Goal: Task Accomplishment & Management: Manage account settings

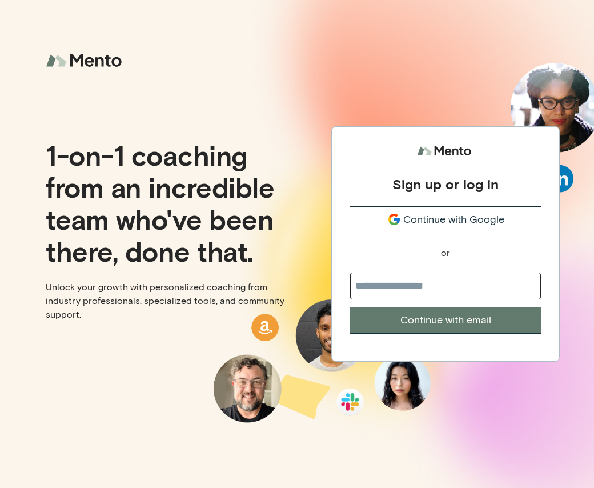
click at [388, 285] on input "email" at bounding box center [445, 286] width 191 height 27
type input "**********"
click at [438, 315] on button "Continue with email" at bounding box center [445, 320] width 191 height 27
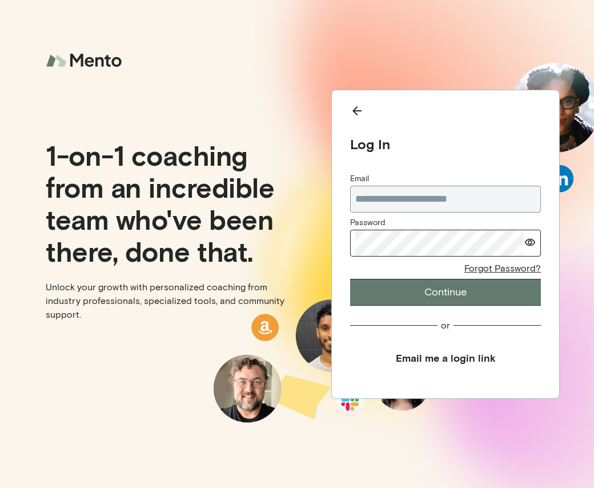
click at [350, 279] on button "Continue" at bounding box center [445, 292] width 191 height 27
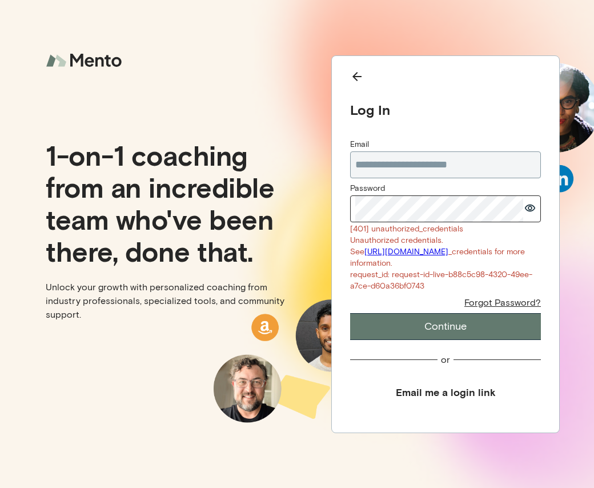
click at [350, 313] on button "Continue" at bounding box center [445, 326] width 191 height 27
click at [497, 306] on div "Forgot Password?" at bounding box center [503, 303] width 77 height 12
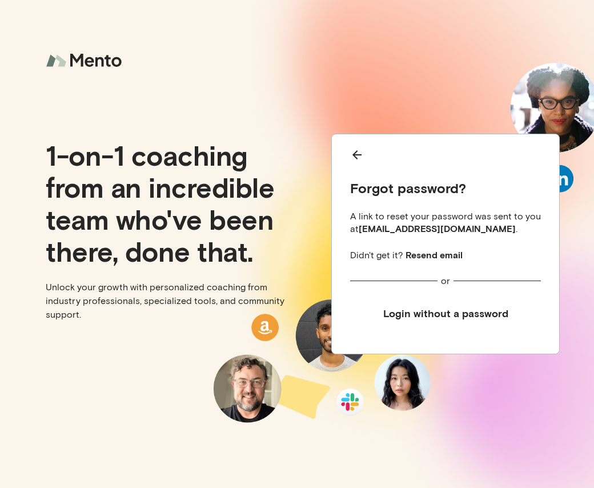
click at [411, 311] on button "Login without a password" at bounding box center [445, 314] width 191 height 26
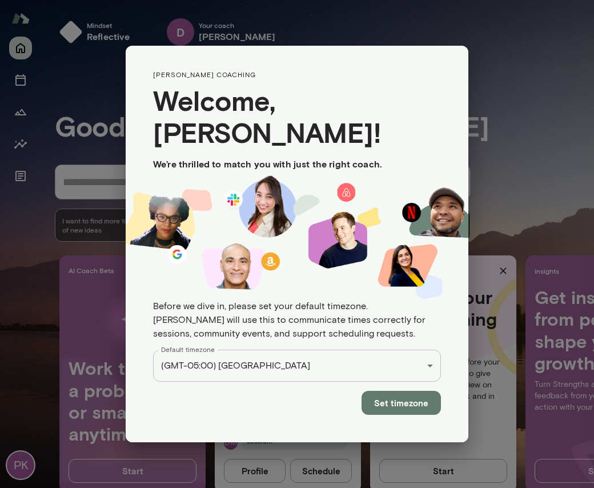
click at [410, 391] on button "Set timezone" at bounding box center [401, 403] width 79 height 24
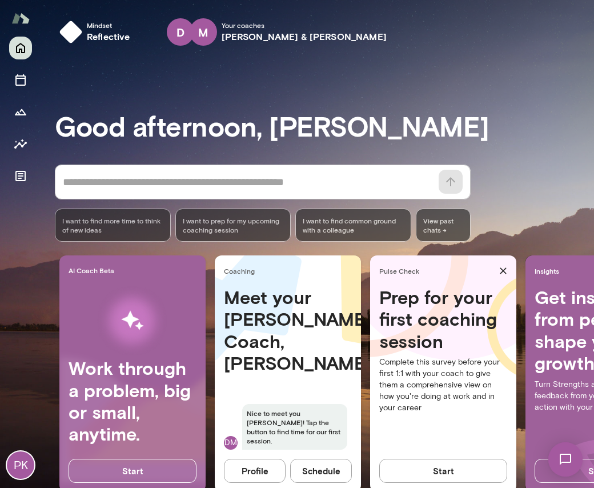
click at [404, 329] on h4 "Prep for your first coaching session" at bounding box center [444, 319] width 128 height 66
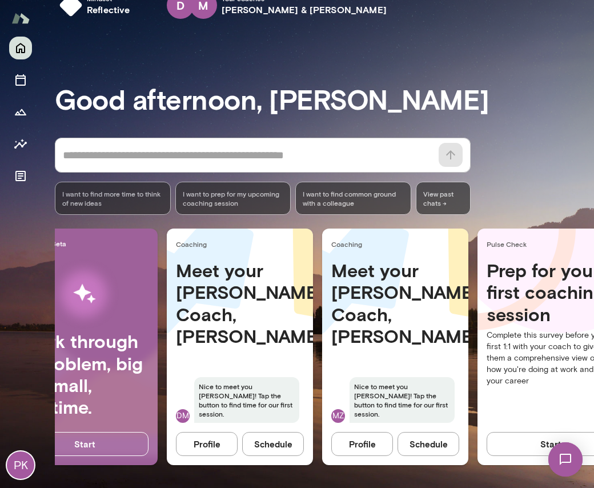
scroll to position [0, 50]
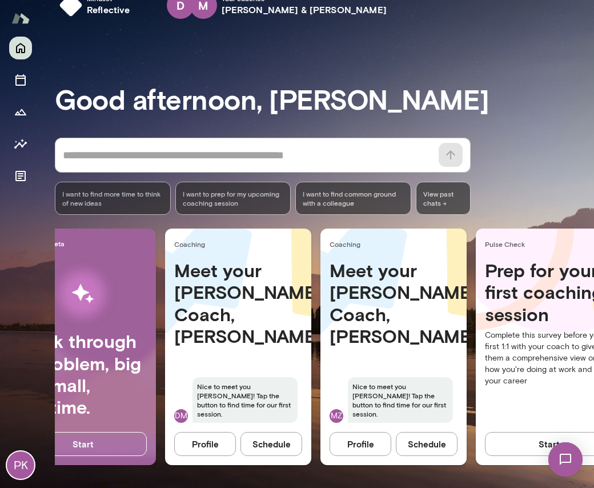
click at [428, 438] on button "Schedule" at bounding box center [427, 444] width 62 height 24
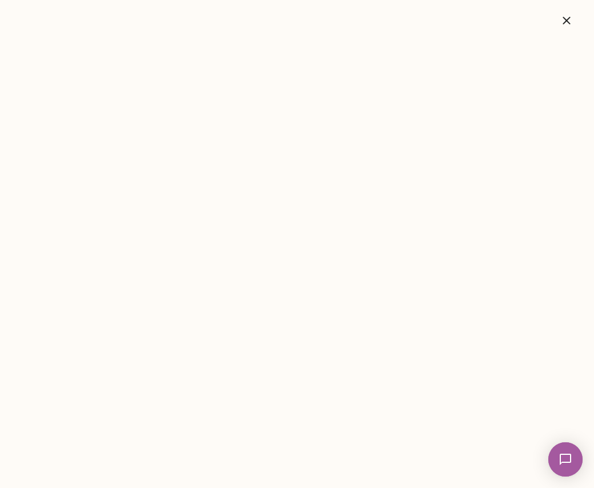
click at [566, 22] on icon "button" at bounding box center [567, 21] width 14 height 14
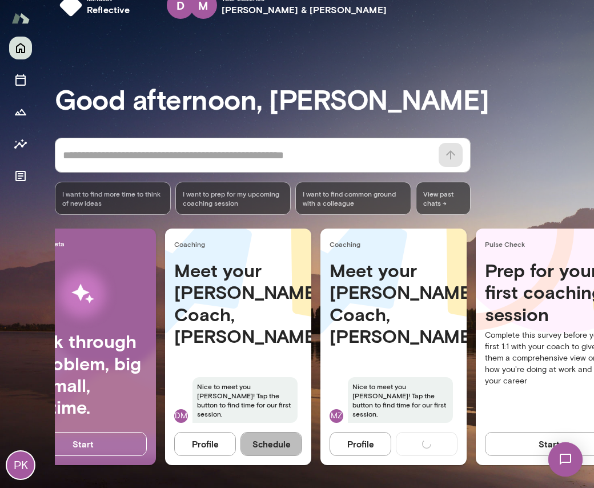
click at [268, 445] on button "Schedule" at bounding box center [272, 444] width 62 height 24
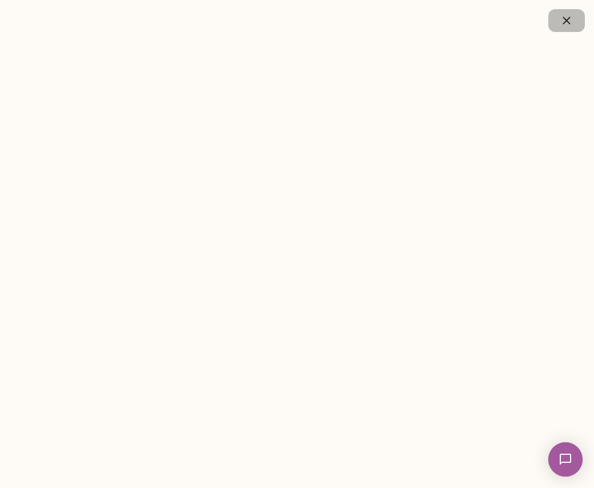
click at [566, 21] on icon "button" at bounding box center [566, 20] width 7 height 7
